Goal: Task Accomplishment & Management: Manage account settings

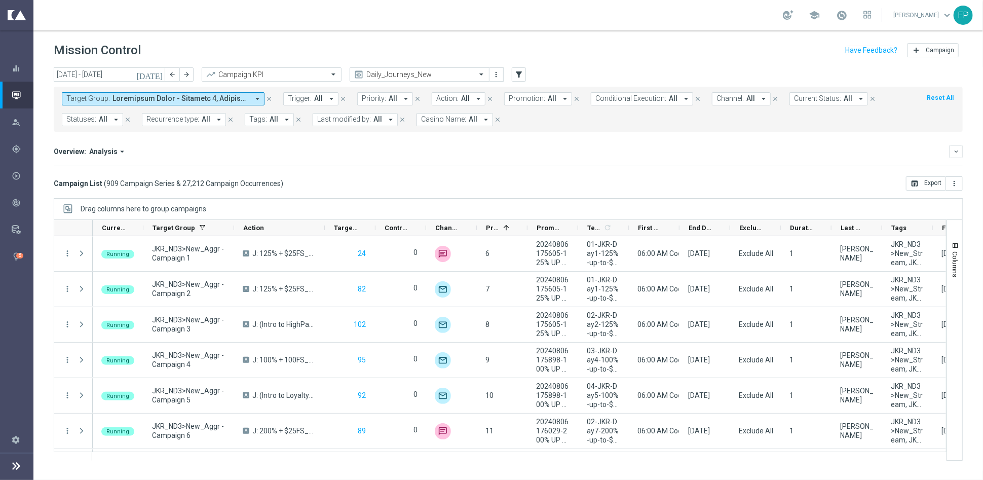
click at [816, 100] on span "Current Status:" at bounding box center [817, 98] width 47 height 9
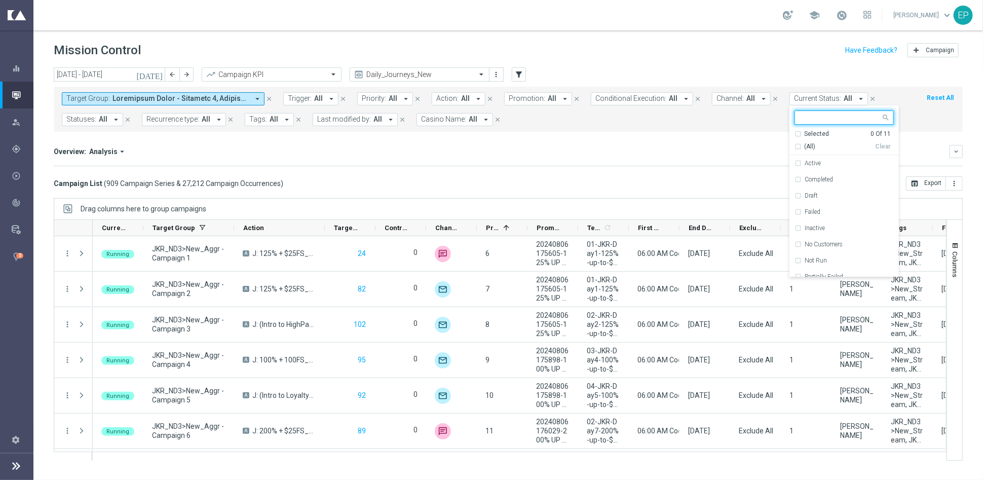
click at [804, 143] on span "(All)" at bounding box center [809, 146] width 11 height 9
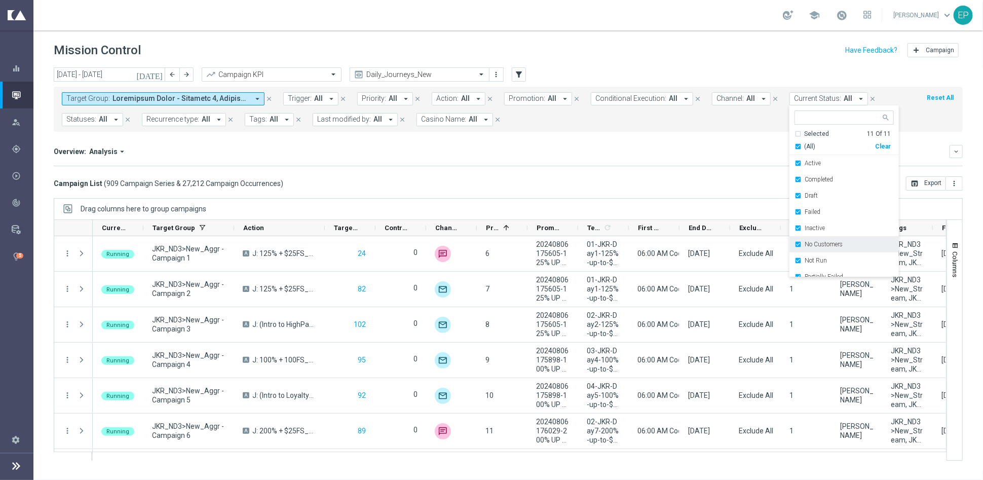
click at [813, 249] on div "No Customers" at bounding box center [843, 244] width 99 height 16
click at [804, 255] on label "Running" at bounding box center [815, 253] width 23 height 6
click at [615, 154] on div "Overview: Analysis arrow_drop_down" at bounding box center [501, 151] width 895 height 9
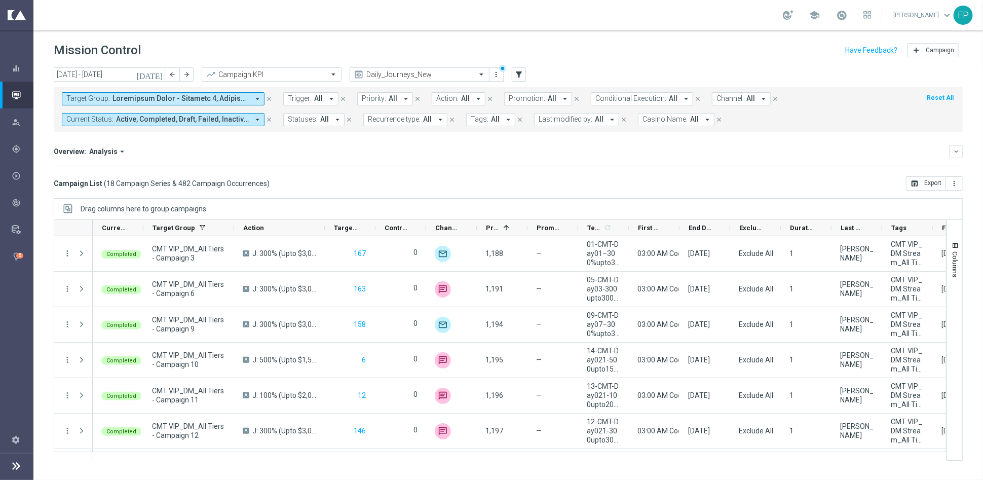
click at [108, 66] on header "Mission Control add Campaign" at bounding box center [507, 48] width 949 height 37
click at [108, 70] on input "01 Sep 2025 - 30 Sep 2025" at bounding box center [109, 74] width 111 height 14
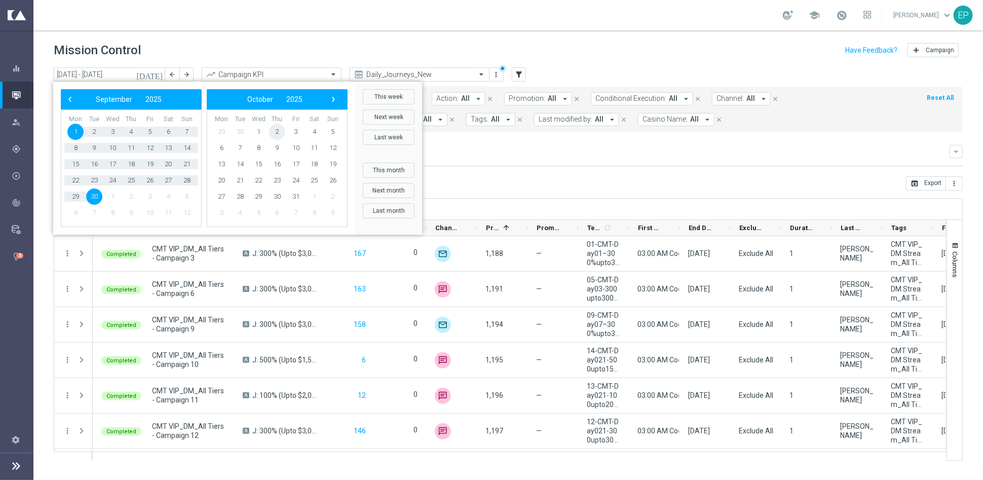
click at [275, 128] on span "2" at bounding box center [277, 132] width 16 height 16
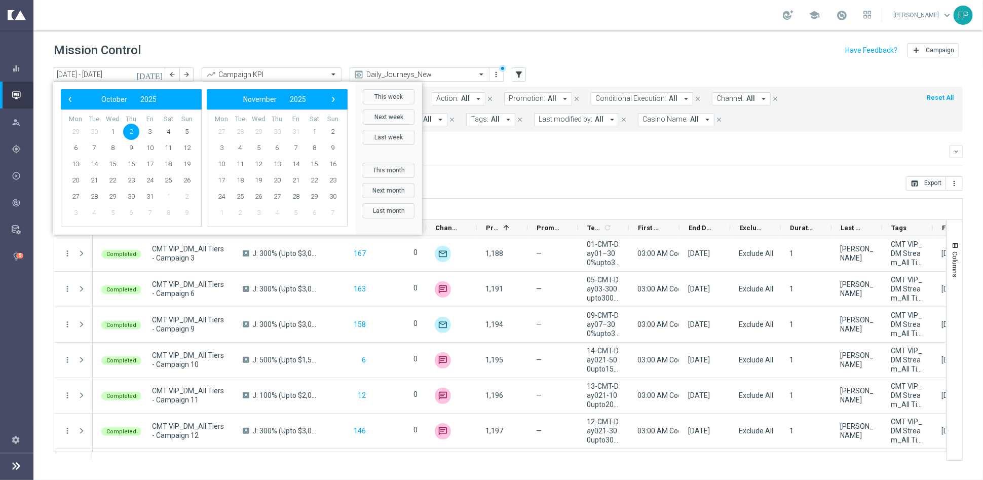
click at [130, 127] on span "2" at bounding box center [131, 132] width 16 height 16
type input "02 Oct 2025 - 02 Oct 2025"
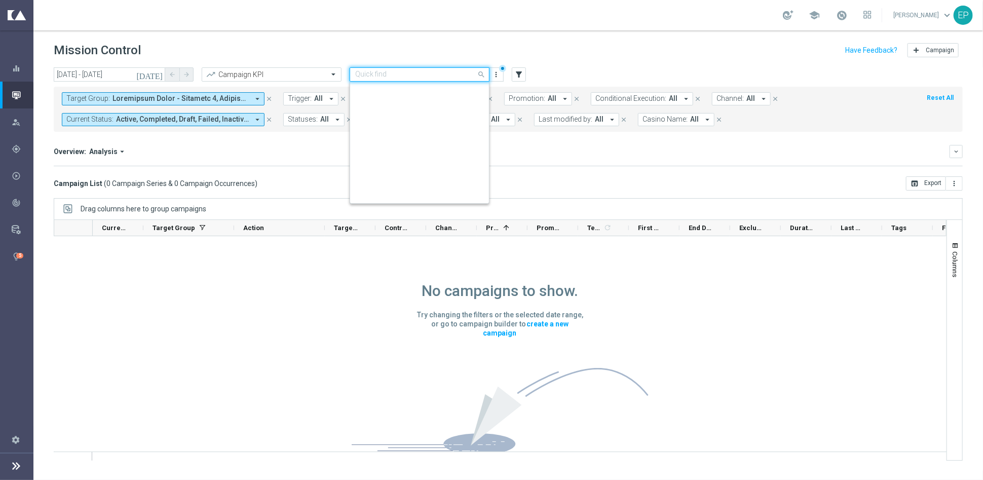
click at [408, 73] on input "text" at bounding box center [409, 74] width 108 height 9
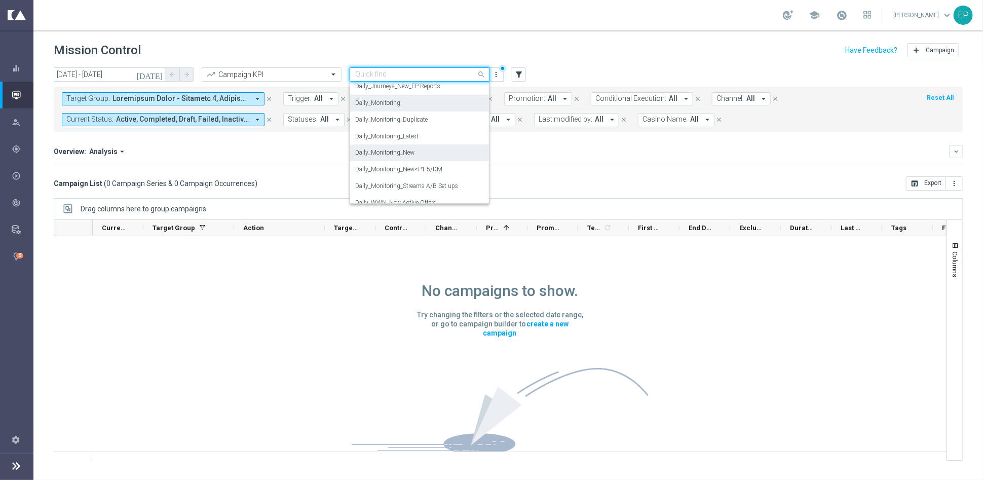
scroll to position [357, 0]
click at [431, 168] on label "Daily_Monitoring_Streams A/B Set ups" at bounding box center [406, 166] width 103 height 9
click at [431, 176] on div "Campaign List ( 0 Campaign Series & 0 Campaign Occurrences ) open_in_browser Ex…" at bounding box center [508, 183] width 909 height 14
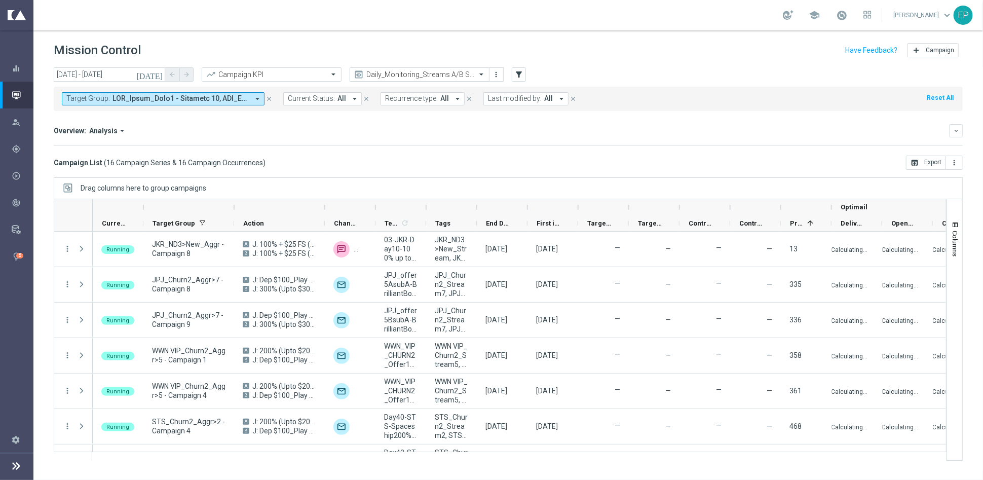
click at [436, 73] on input "text" at bounding box center [409, 74] width 108 height 9
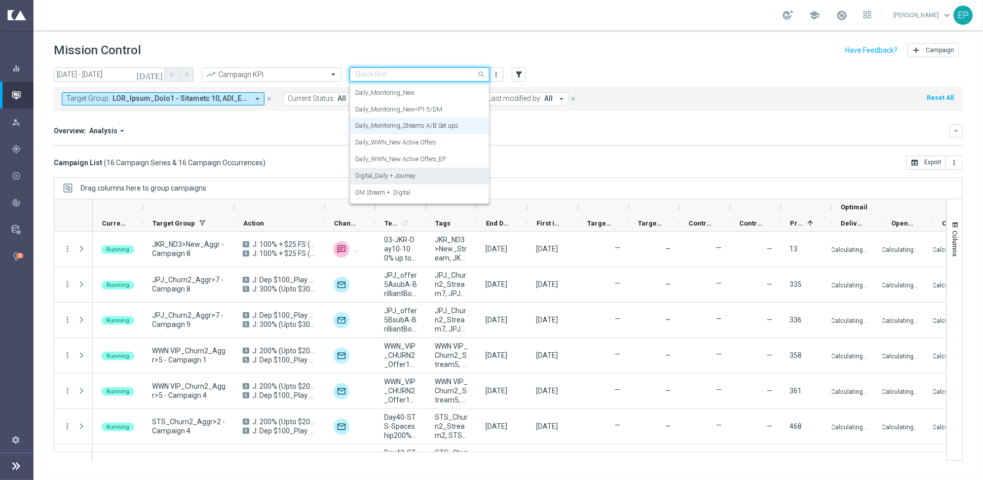
scroll to position [378, 0]
click at [436, 129] on label "Daily_Monitoring_New<P1-5/DM" at bounding box center [398, 129] width 87 height 9
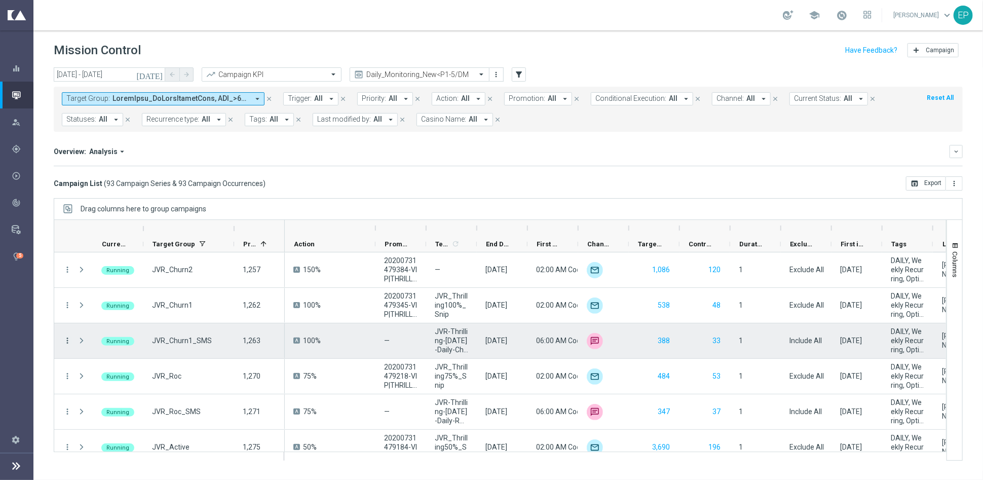
click at [69, 339] on icon "more_vert" at bounding box center [67, 340] width 9 height 9
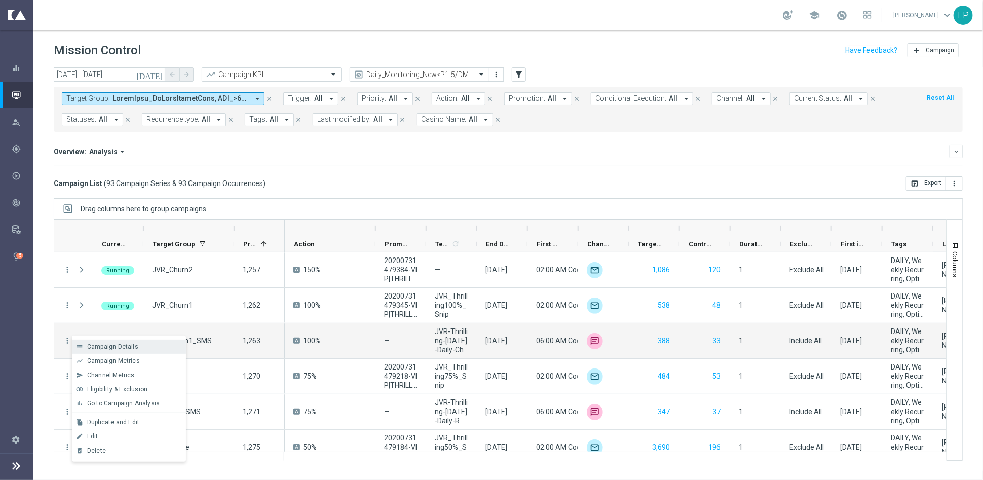
click at [128, 342] on div "list Campaign Details" at bounding box center [129, 346] width 114 height 14
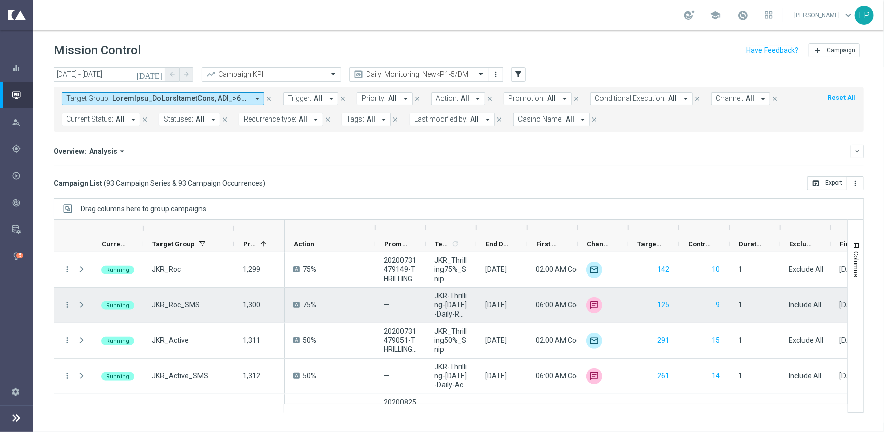
scroll to position [405, 0]
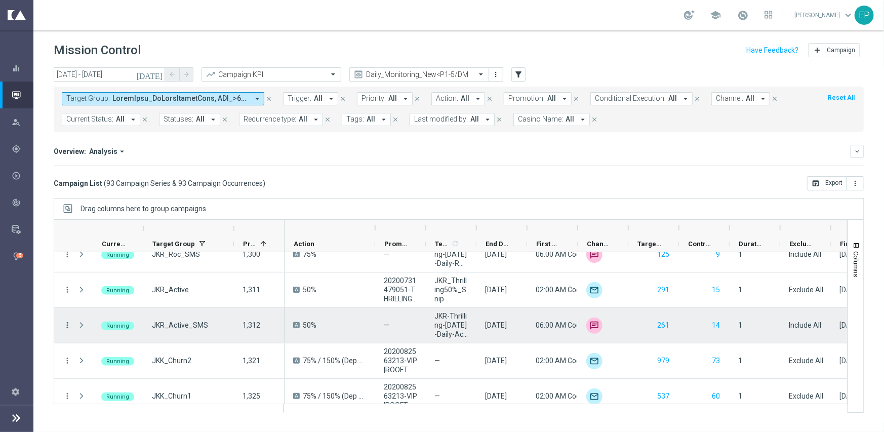
click at [68, 325] on icon "more_vert" at bounding box center [67, 325] width 9 height 9
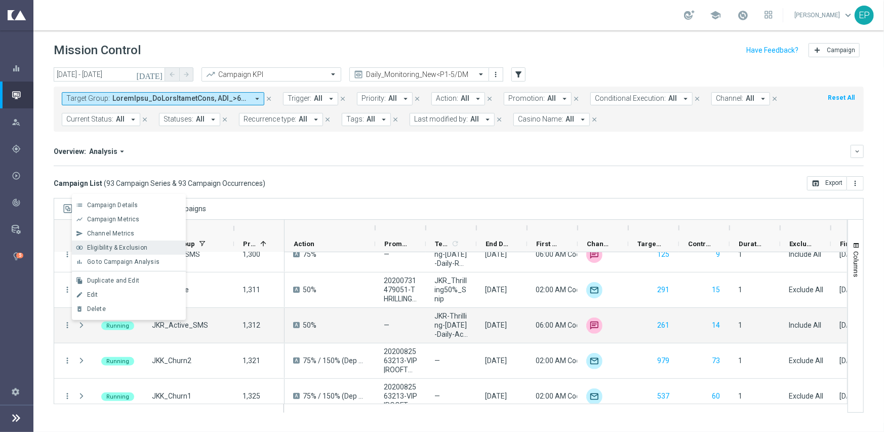
click at [128, 249] on span "Eligibility & Exclusion" at bounding box center [117, 247] width 60 height 7
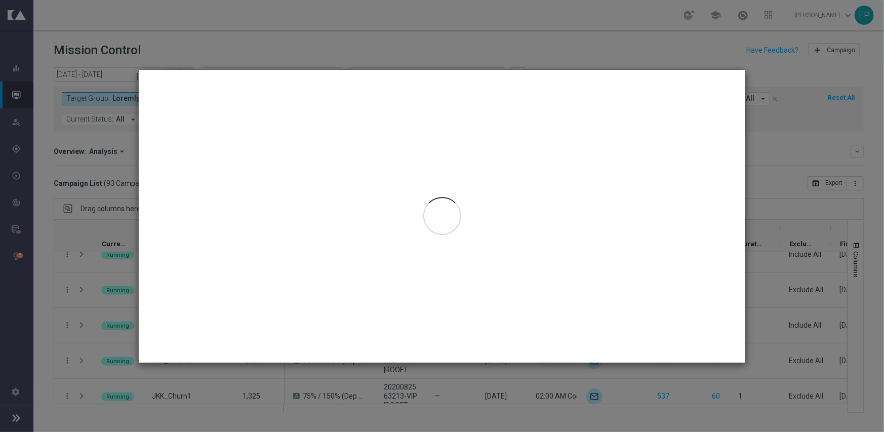
type input "02 Oct 2025 - 02 Oct 2025"
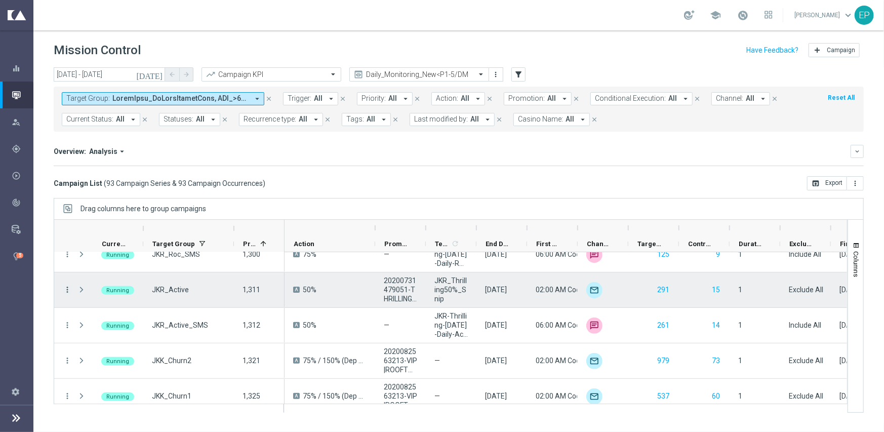
click at [68, 290] on icon "more_vert" at bounding box center [67, 289] width 9 height 9
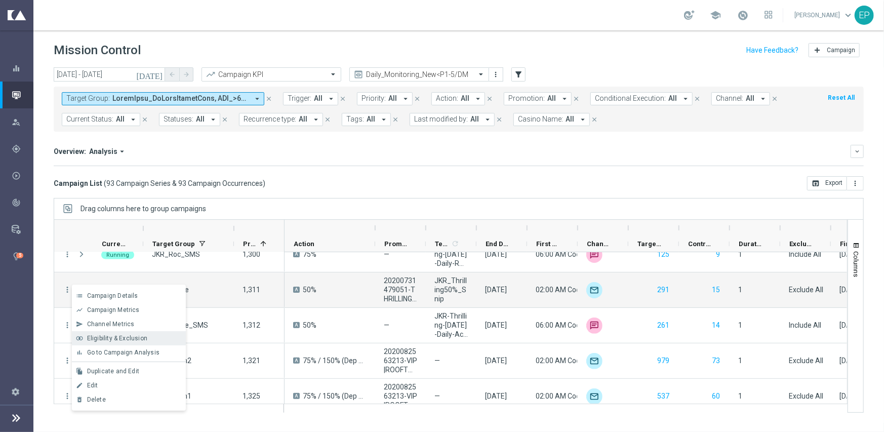
click at [116, 339] on span "Eligibility & Exclusion" at bounding box center [117, 338] width 60 height 7
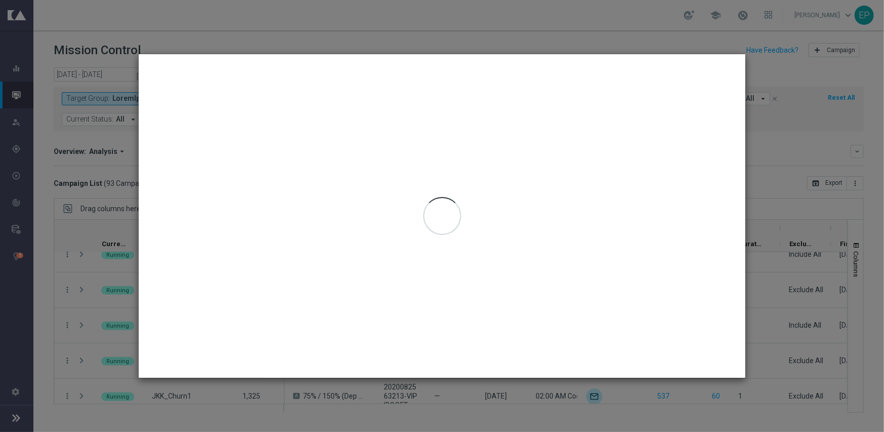
type input "02 Oct 2025 - 02 Oct 2025"
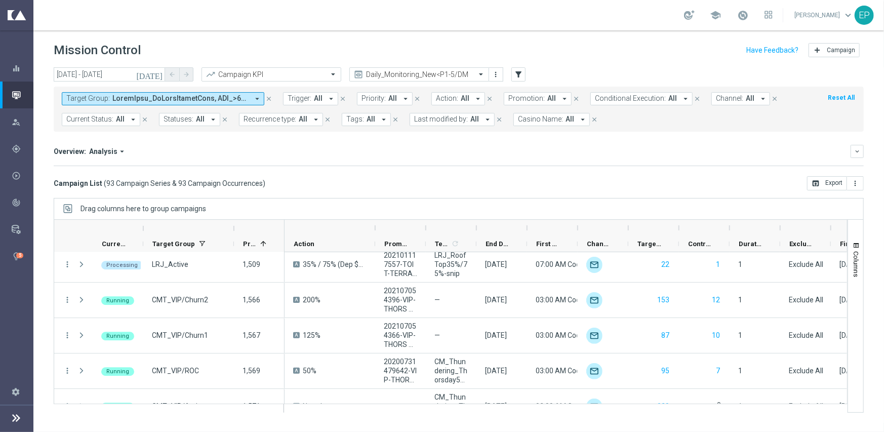
scroll to position [1935, 0]
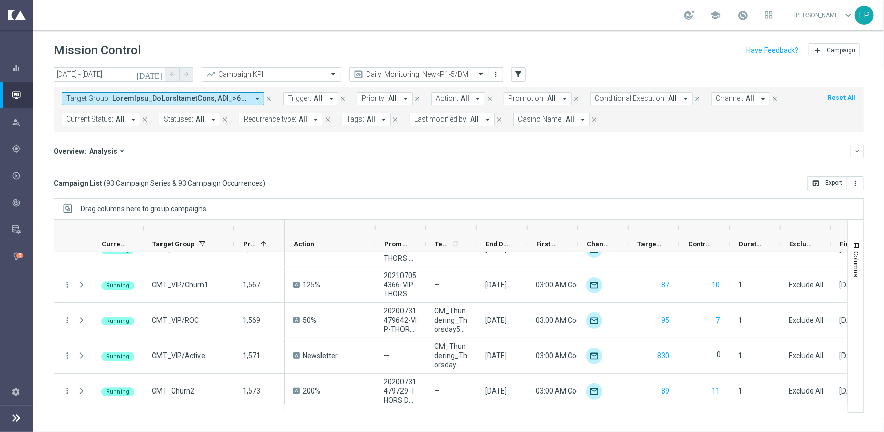
click at [847, 258] on div "more_vert Running JKR_Active 1,311 more_vert Processing CJC_ROC 1,477 more_vert…" at bounding box center [451, 328] width 794 height 152
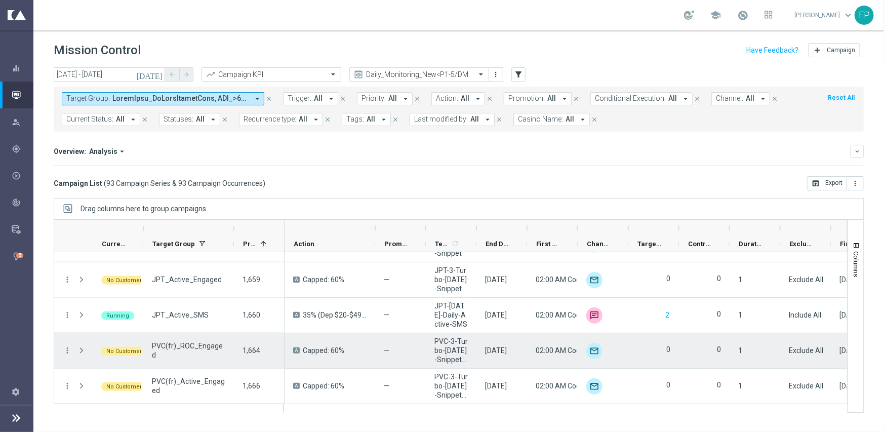
scroll to position [3145, 0]
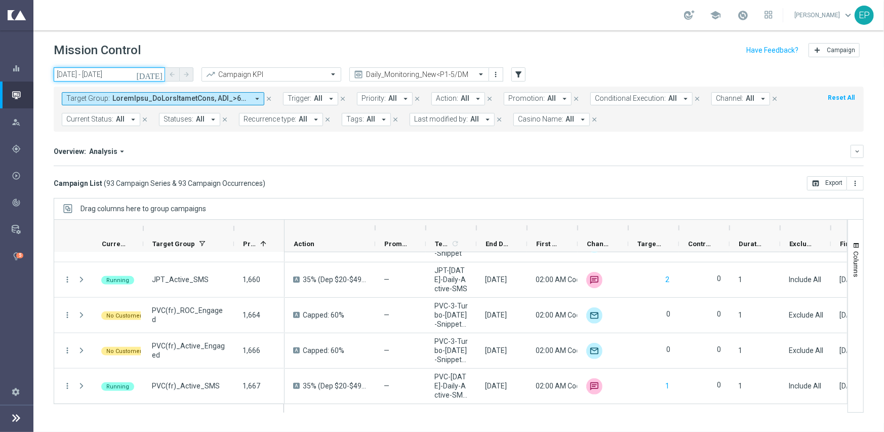
click at [124, 72] on input "02 Oct 2025 - 02 Oct 2025" at bounding box center [109, 74] width 111 height 14
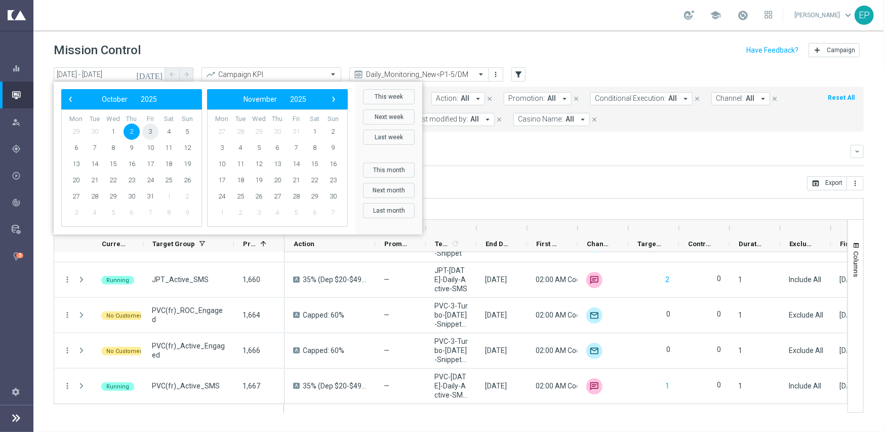
click at [147, 129] on span "3" at bounding box center [150, 132] width 16 height 16
type input "03 Oct 2025 - 03 Oct 2025"
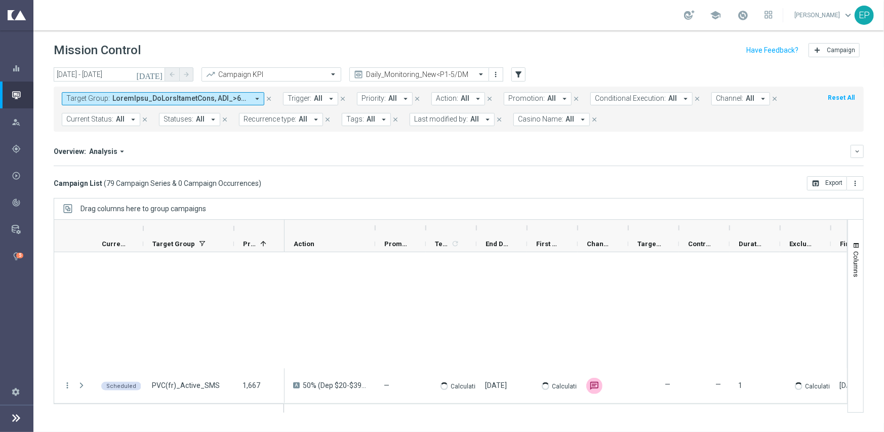
scroll to position [2649, 0]
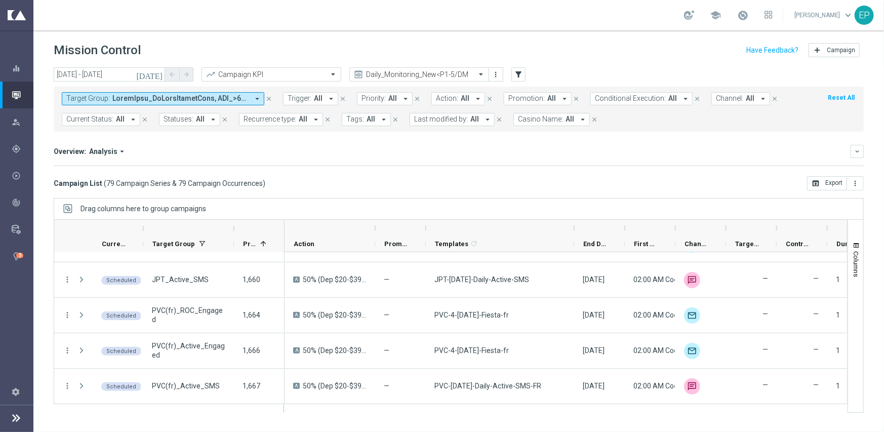
drag, startPoint x: 475, startPoint y: 228, endPoint x: 572, endPoint y: 226, distance: 97.8
click at [572, 226] on div at bounding box center [574, 228] width 4 height 16
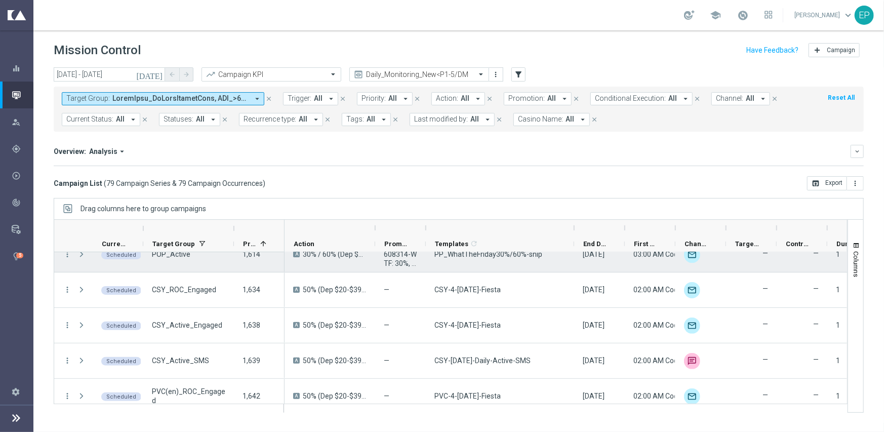
scroll to position [2244, 0]
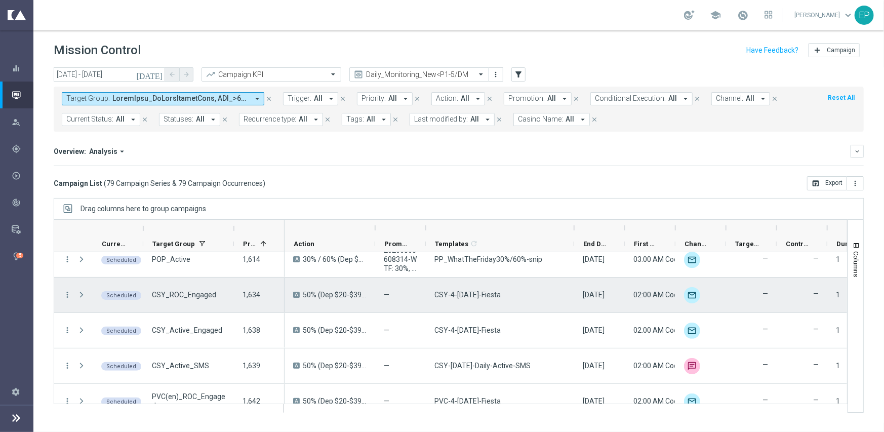
click at [462, 292] on span "CSY-4-Friday-Fiesta" at bounding box center [468, 294] width 66 height 9
click at [461, 292] on span "CSY-4-Friday-Fiesta" at bounding box center [468, 294] width 66 height 9
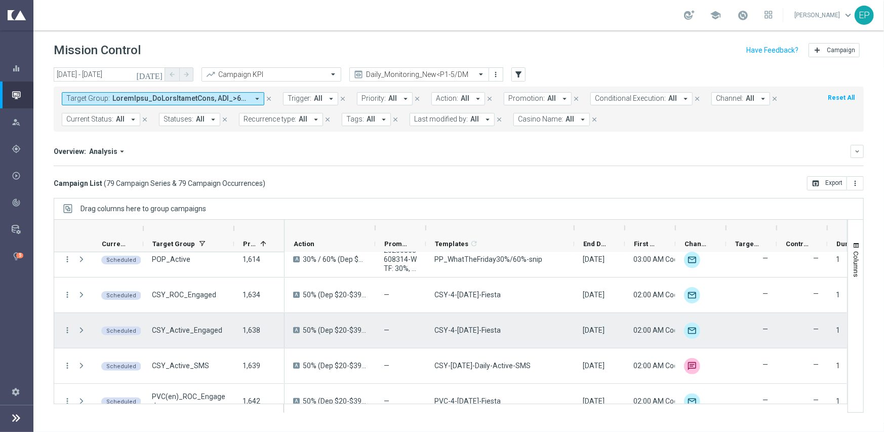
click at [470, 331] on span "CSY-4-Friday-Fiesta" at bounding box center [468, 330] width 66 height 9
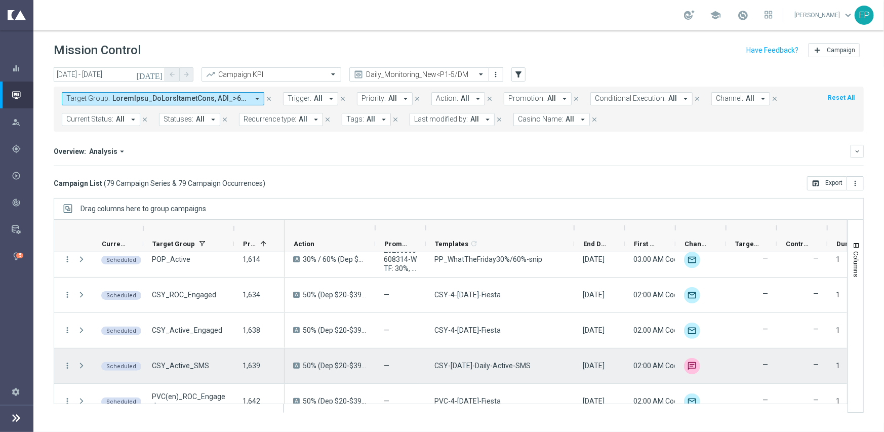
click at [470, 363] on span "CSY-Friday-Daily-Active-SMS" at bounding box center [483, 365] width 96 height 9
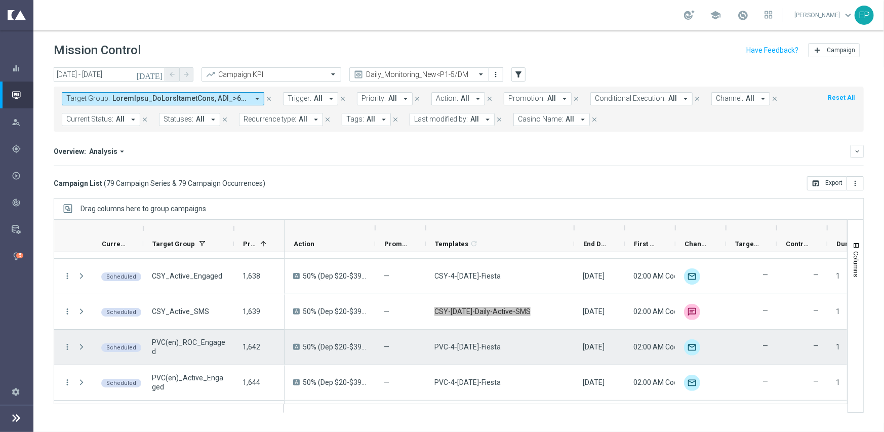
scroll to position [2345, 0]
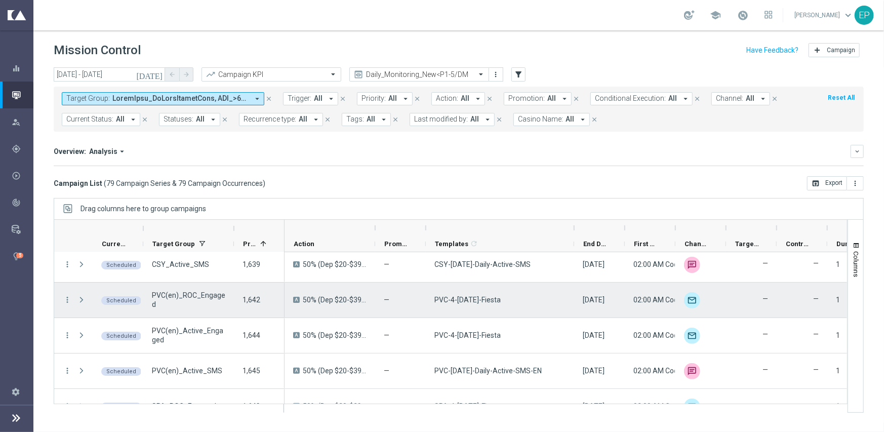
click at [471, 300] on span "PVC-4-Friday-Fiesta" at bounding box center [468, 299] width 66 height 9
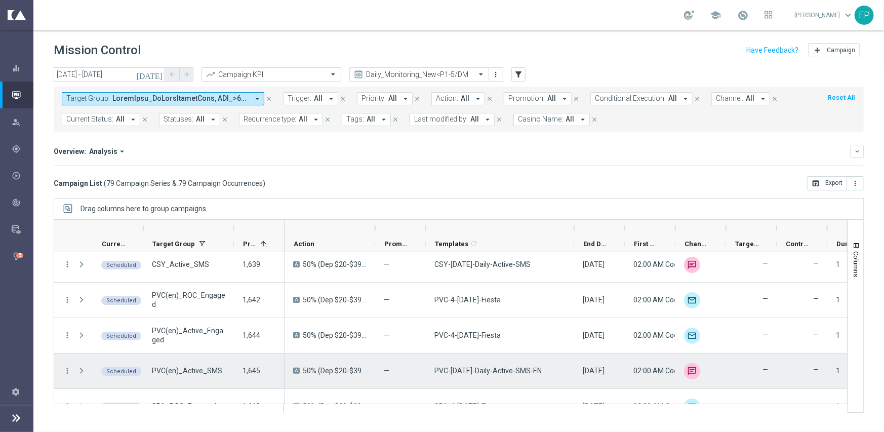
click at [492, 381] on div "PVC-Friday-Daily-Active-SMS-EN" at bounding box center [500, 371] width 148 height 35
click at [494, 379] on div "PVC-Friday-Daily-Active-SMS-EN" at bounding box center [500, 371] width 148 height 35
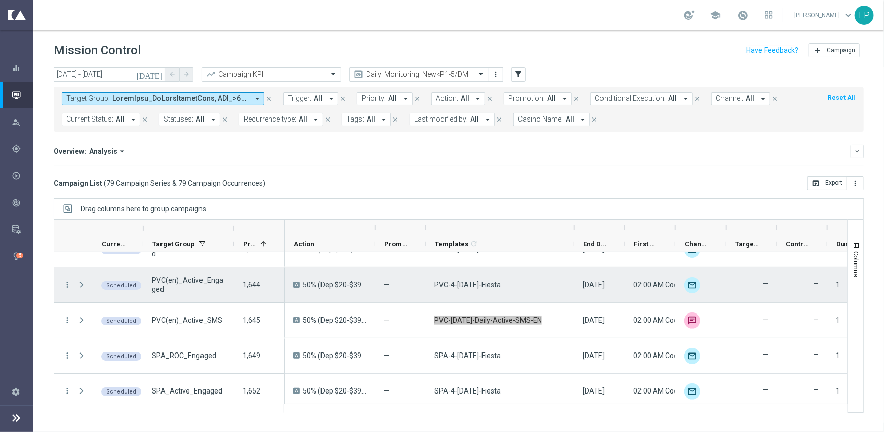
scroll to position [2446, 0]
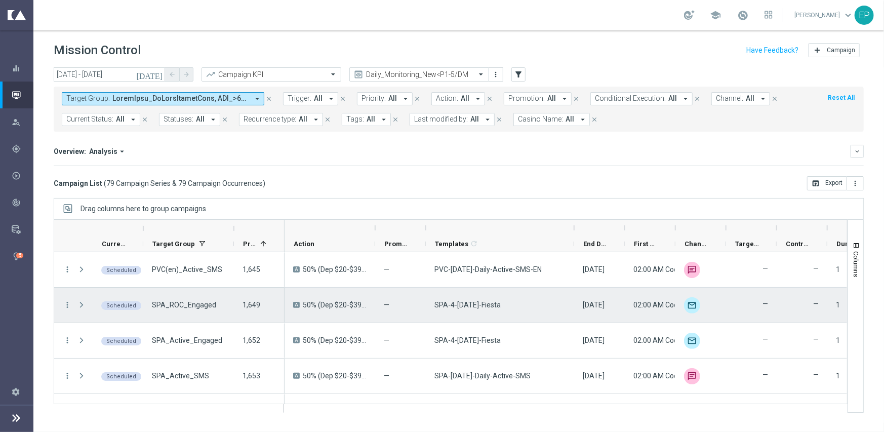
click at [485, 305] on span "SPA-4-Friday-Fiesta" at bounding box center [468, 304] width 66 height 9
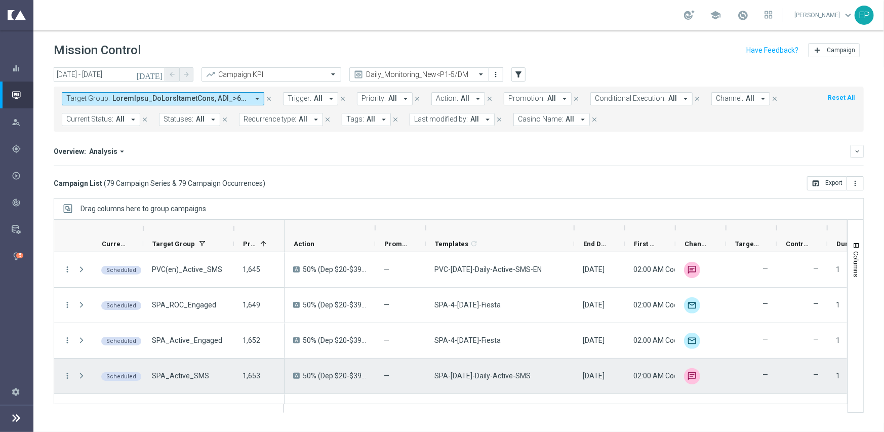
click at [483, 366] on div "SPA-Friday-Daily-Active-SMS" at bounding box center [500, 376] width 148 height 35
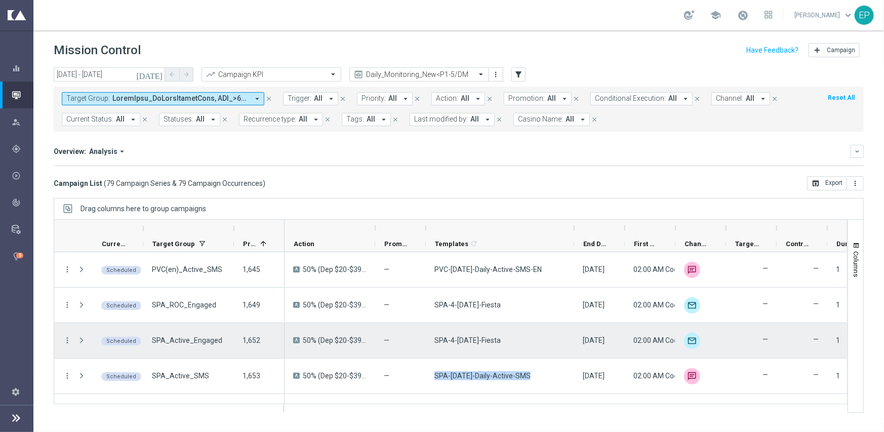
click at [577, 327] on div "28 Nov 2025, Friday" at bounding box center [599, 340] width 51 height 35
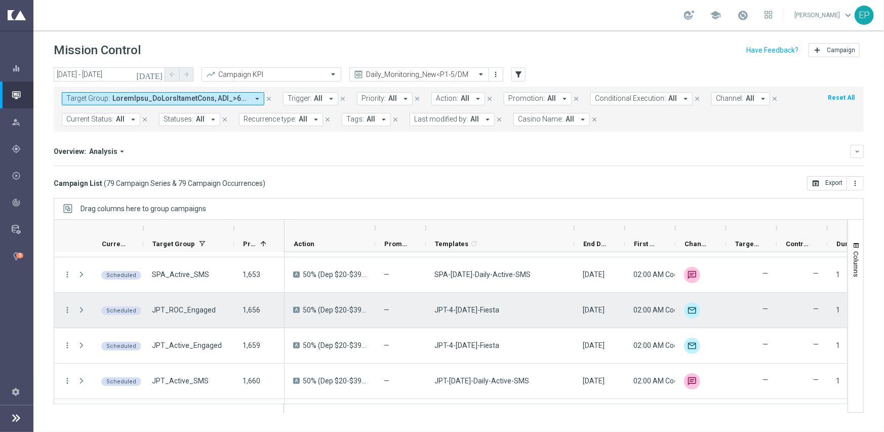
click at [485, 313] on span "JPT-4-Friday-Fiesta" at bounding box center [467, 309] width 65 height 9
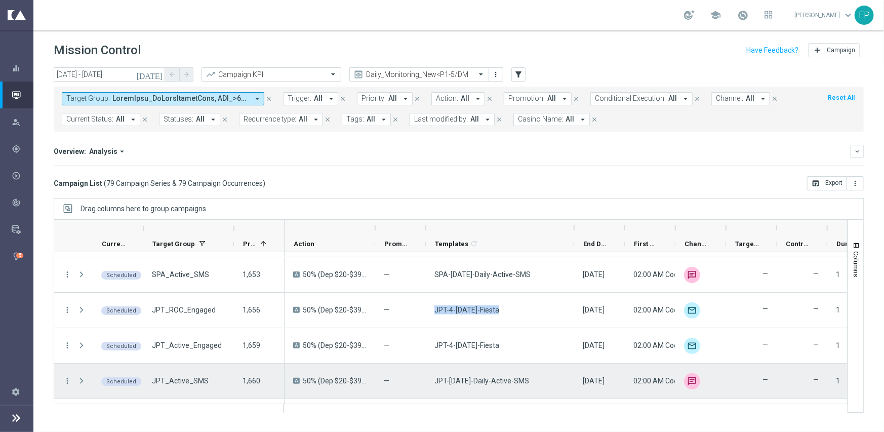
click at [482, 377] on span "JPT-Friday-Daily-Active-SMS" at bounding box center [482, 380] width 95 height 9
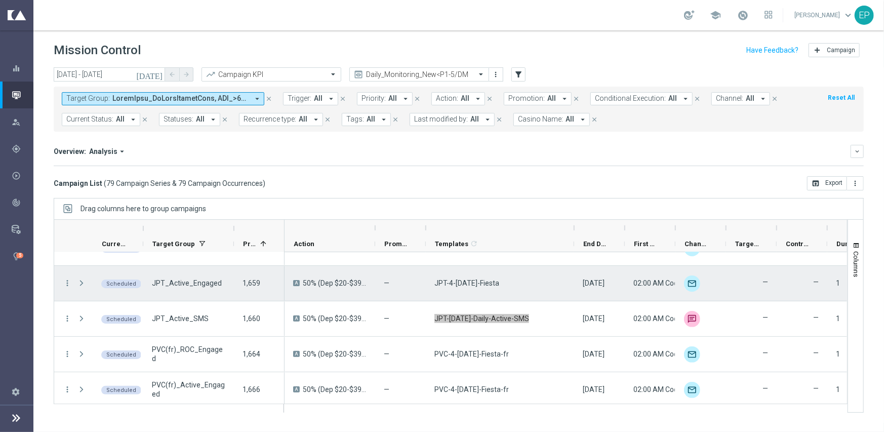
scroll to position [2649, 0]
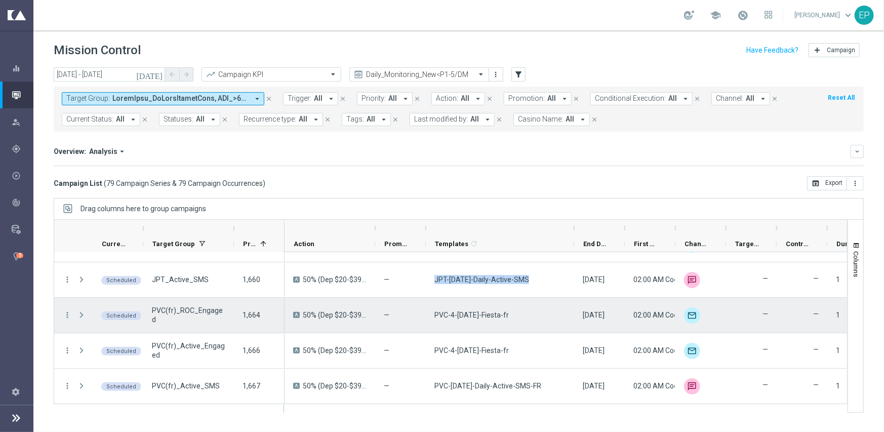
drag, startPoint x: 473, startPoint y: 305, endPoint x: 469, endPoint y: 310, distance: 6.2
click at [473, 305] on div "PVC-4-Friday-Fiesta-fr" at bounding box center [500, 315] width 148 height 35
click at [469, 314] on span "PVC-4-Friday-Fiesta-fr" at bounding box center [472, 314] width 74 height 9
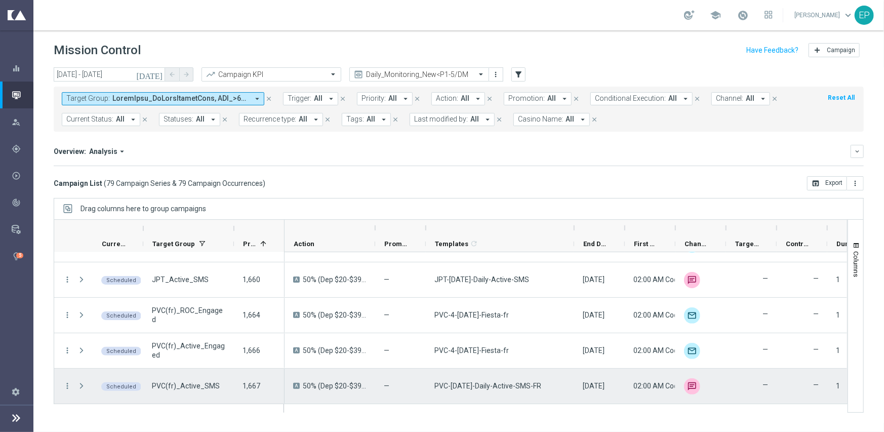
click at [483, 381] on span "PVC-Friday-Daily-Active-SMS-FR" at bounding box center [488, 385] width 107 height 9
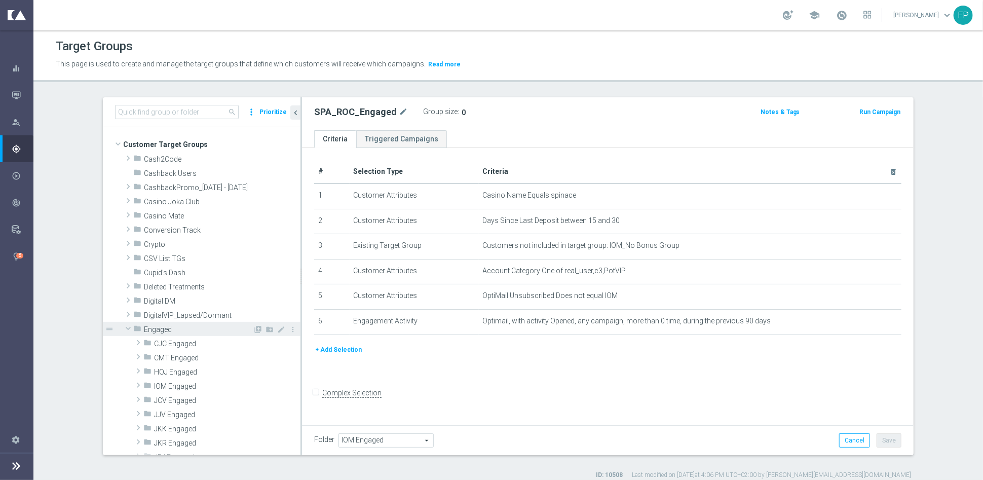
scroll to position [83, 0]
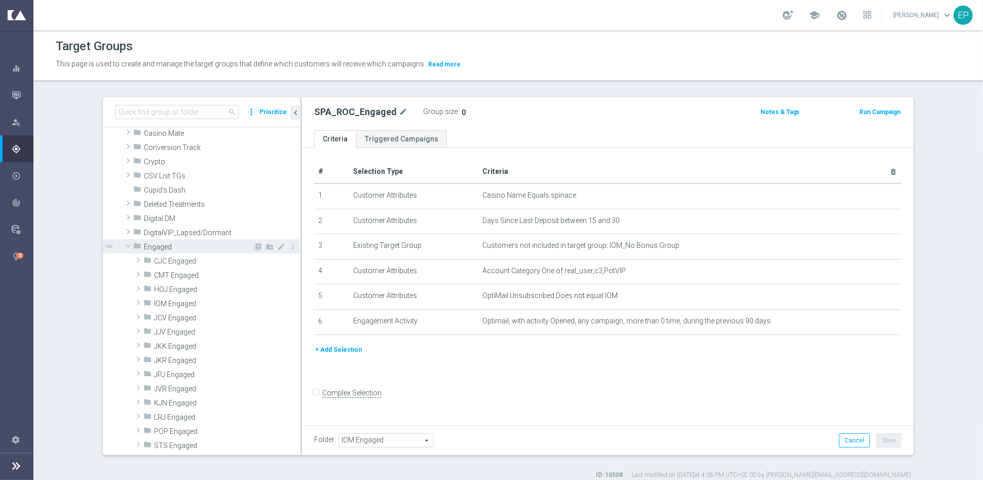
click at [122, 246] on span at bounding box center [128, 246] width 12 height 10
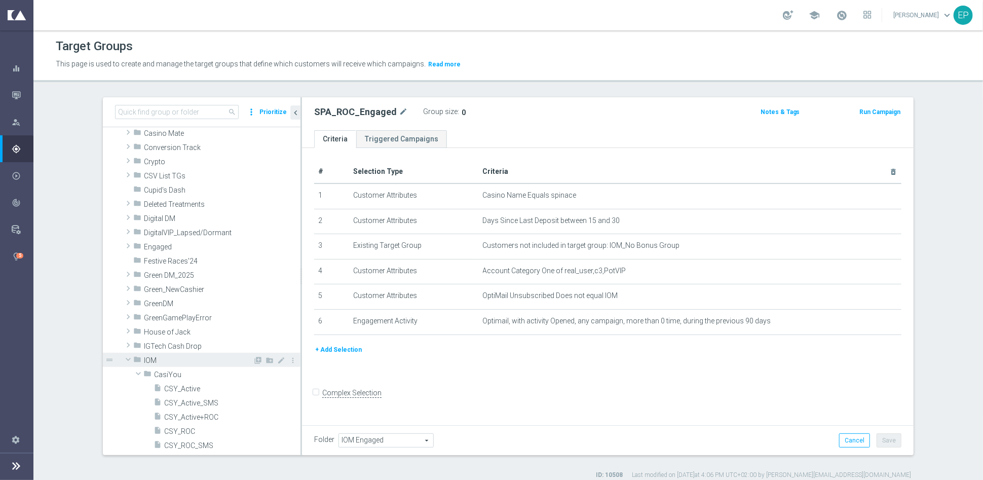
click at [122, 360] on span at bounding box center [128, 359] width 12 height 10
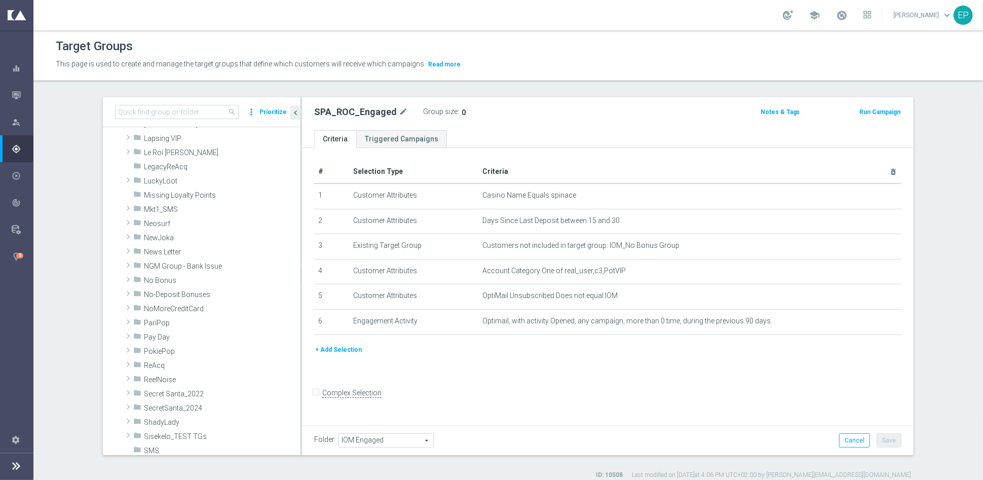
scroll to position [420, 0]
click at [125, 290] on span at bounding box center [128, 290] width 10 height 12
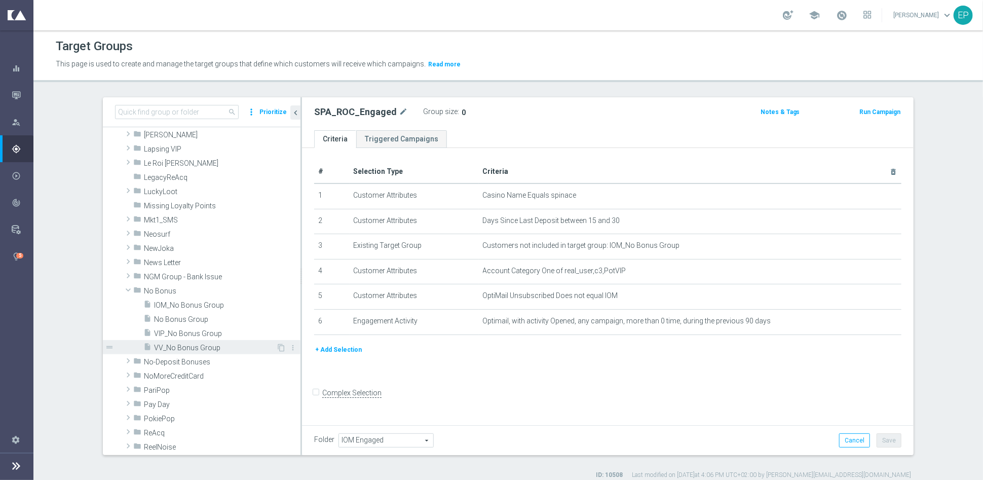
click at [187, 343] on span "VV_No Bonus Group" at bounding box center [215, 347] width 122 height 9
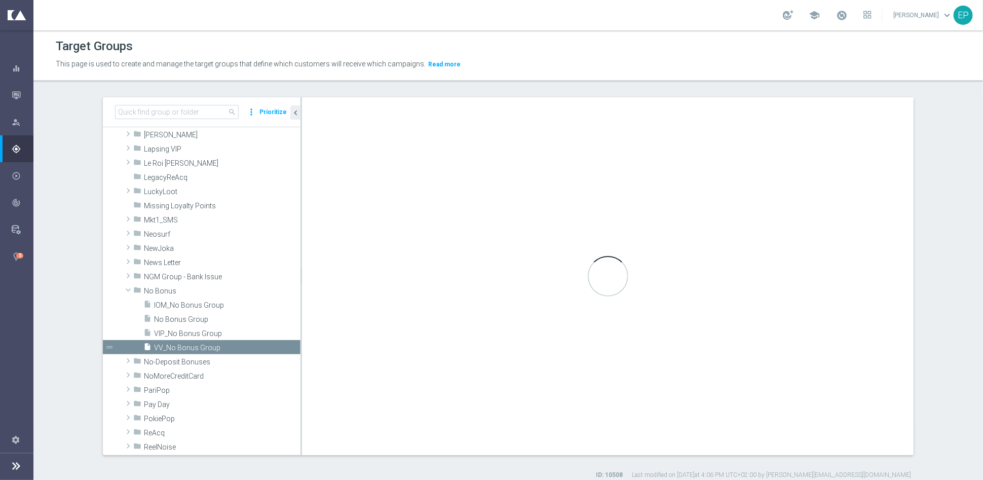
checkbox input "true"
type input "No Bonus"
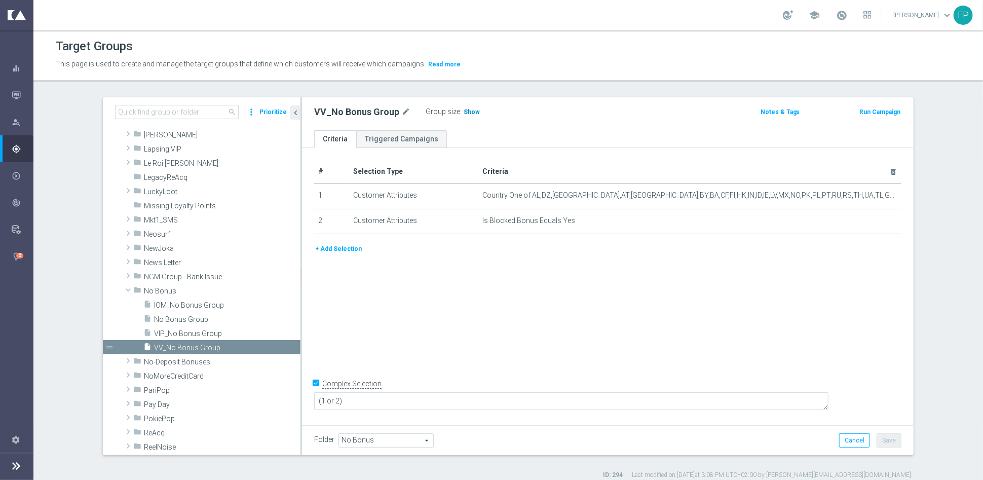
click at [466, 115] on h3 "Show" at bounding box center [471, 111] width 18 height 11
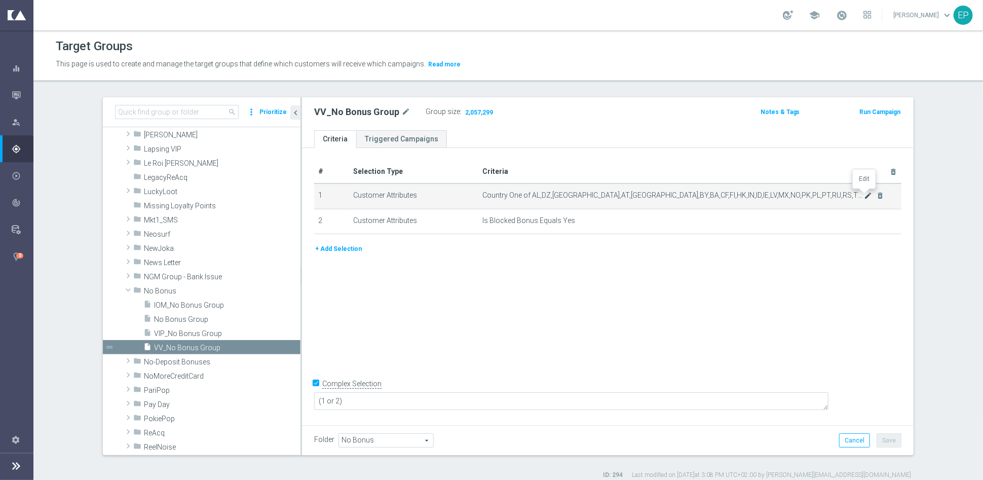
click at [864, 195] on icon "mode_edit" at bounding box center [868, 195] width 8 height 8
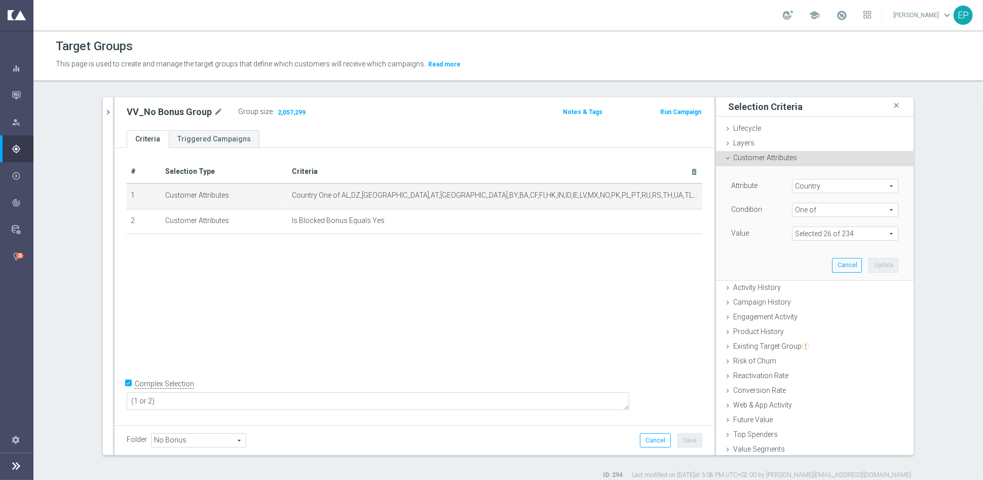
click at [878, 232] on span at bounding box center [844, 233] width 105 height 13
click at [591, 287] on div "# Selection Type Criteria delete_forever 1 Customer Attributes Country One of A…" at bounding box center [414, 285] width 600 height 274
click at [104, 116] on icon "chevron_right" at bounding box center [108, 112] width 10 height 10
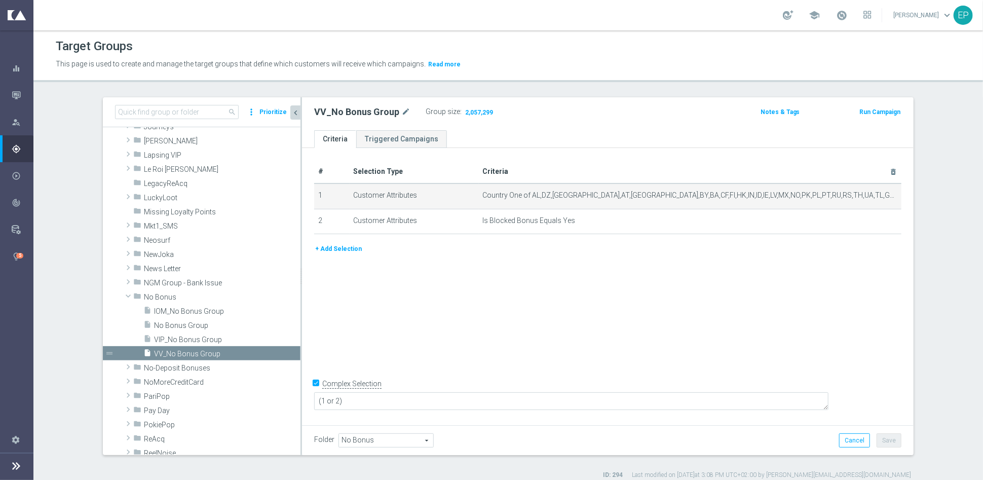
scroll to position [407, 0]
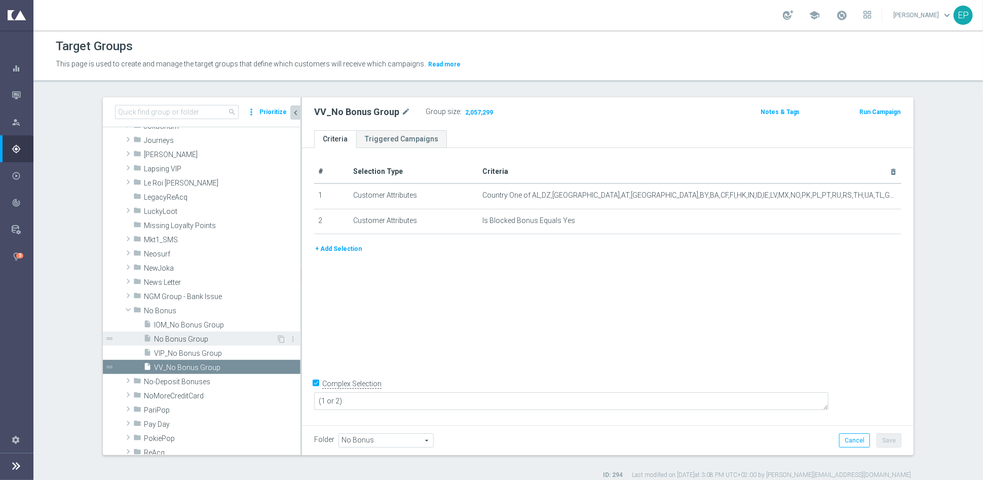
click at [170, 338] on span "No Bonus Group" at bounding box center [215, 339] width 122 height 9
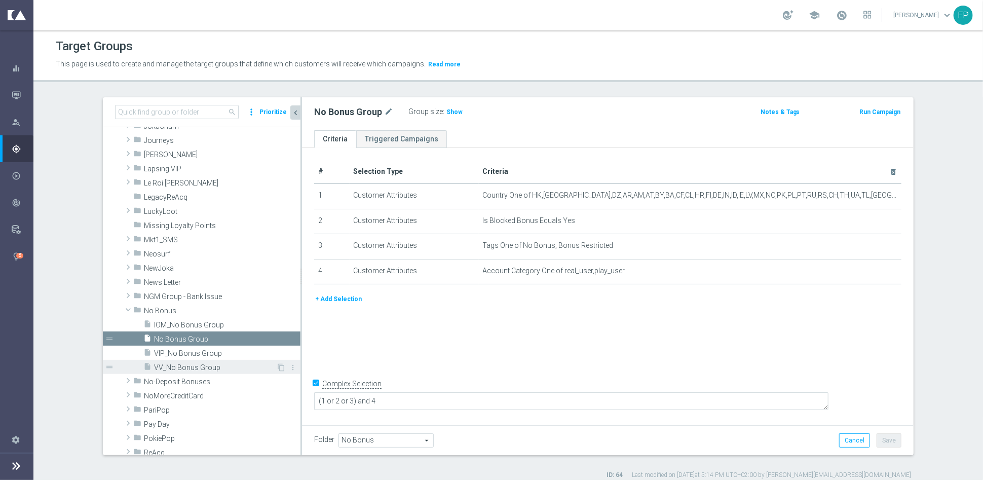
click at [164, 368] on span "VV_No Bonus Group" at bounding box center [215, 367] width 122 height 9
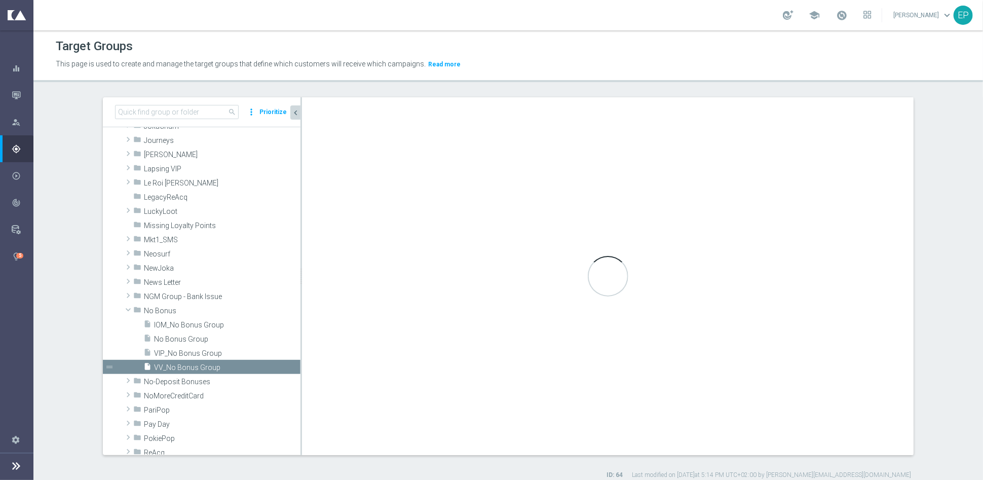
type textarea "(1 or 2)"
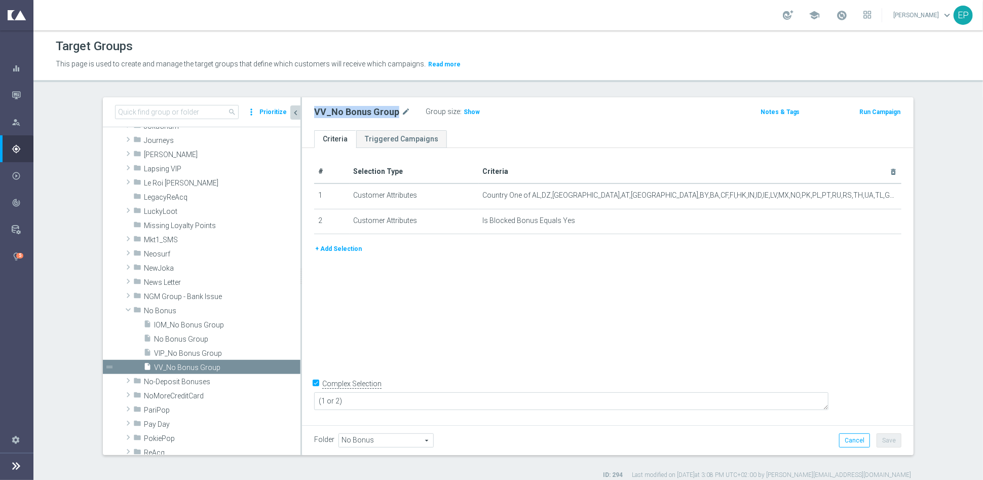
drag, startPoint x: 306, startPoint y: 112, endPoint x: 393, endPoint y: 113, distance: 86.6
click at [391, 113] on div "VV_No Bonus Group mode_edit Group size : Show" at bounding box center [507, 112] width 402 height 14
copy h2 "VV_No Bonus Group"
